Goal: Information Seeking & Learning: Compare options

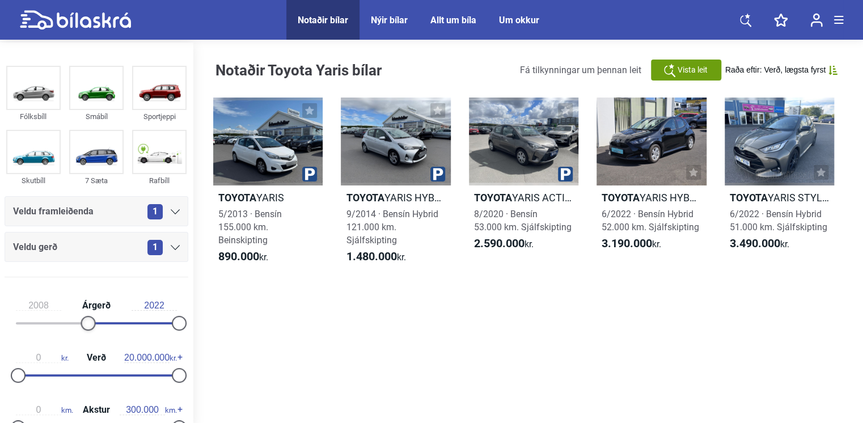
drag, startPoint x: 19, startPoint y: 285, endPoint x: 81, endPoint y: 302, distance: 64.1
click at [80, 299] on div "2008 Árgerð 2022" at bounding box center [97, 312] width 184 height 52
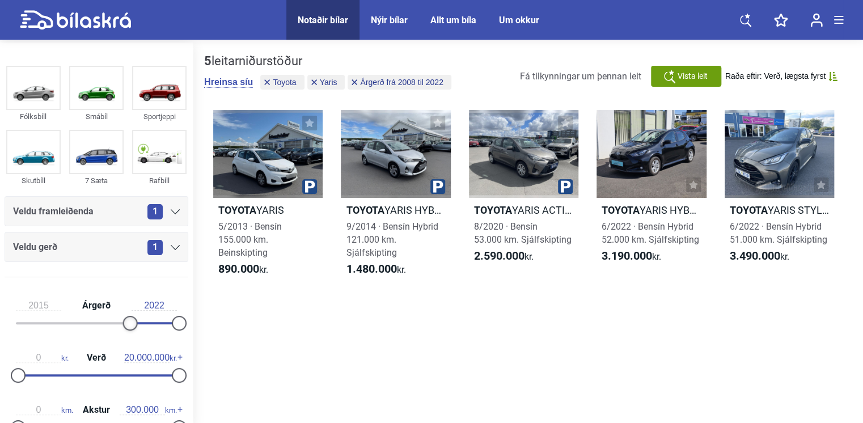
drag, startPoint x: 79, startPoint y: 324, endPoint x: 128, endPoint y: 328, distance: 48.4
click at [128, 328] on div at bounding box center [130, 323] width 15 height 15
type input "1999"
